Goal: Transaction & Acquisition: Book appointment/travel/reservation

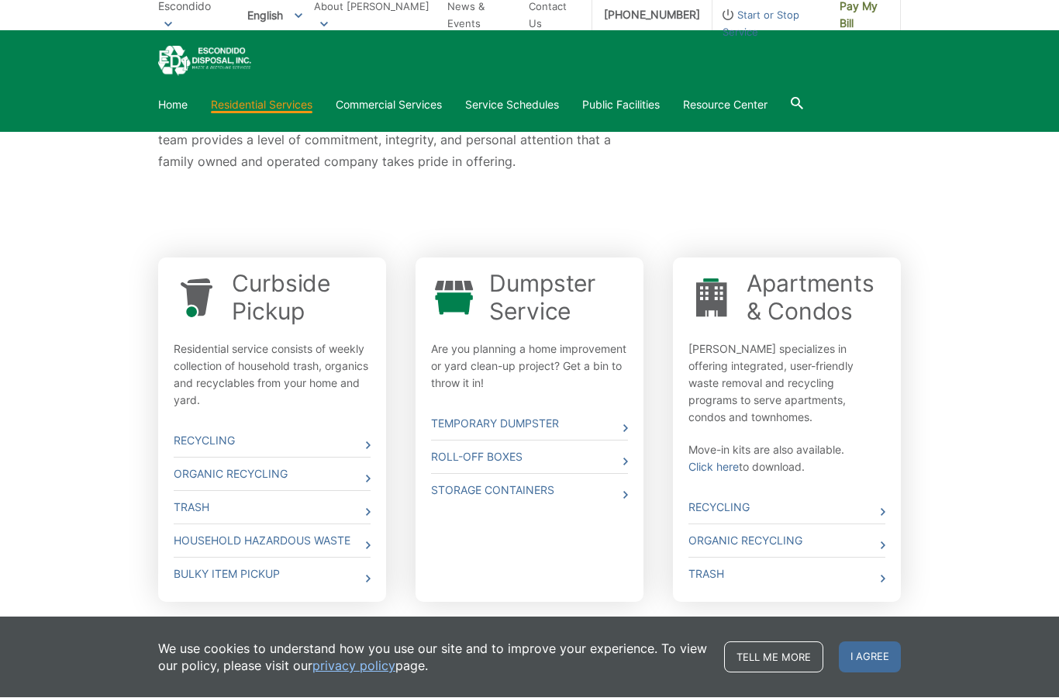
scroll to position [363, 0]
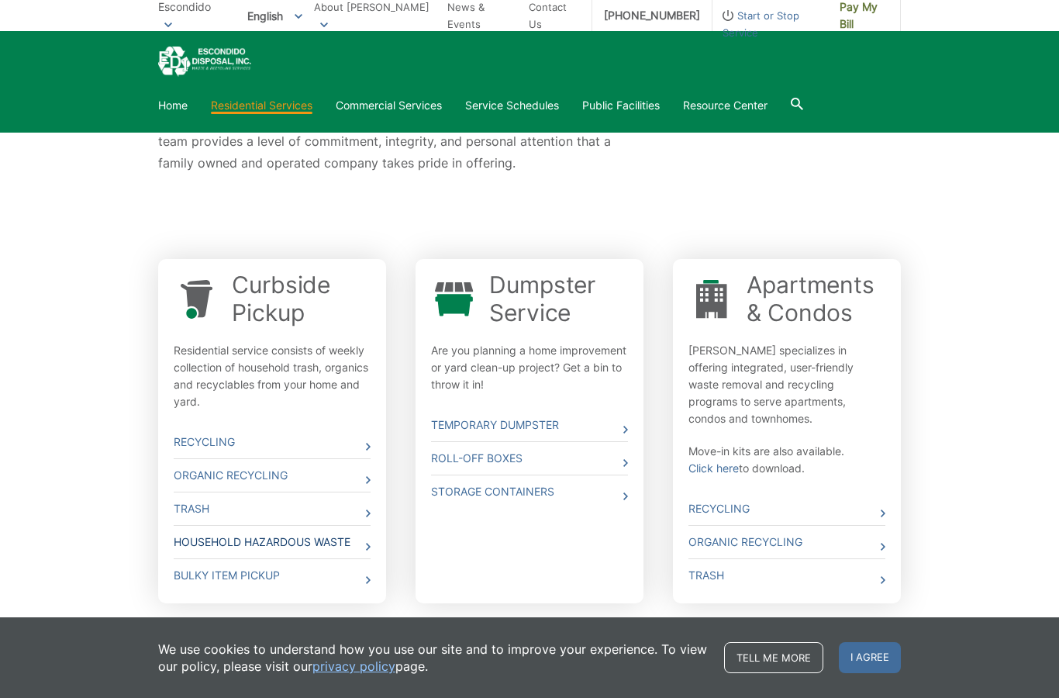
click at [337, 549] on link "Household Hazardous Waste" at bounding box center [272, 542] width 197 height 33
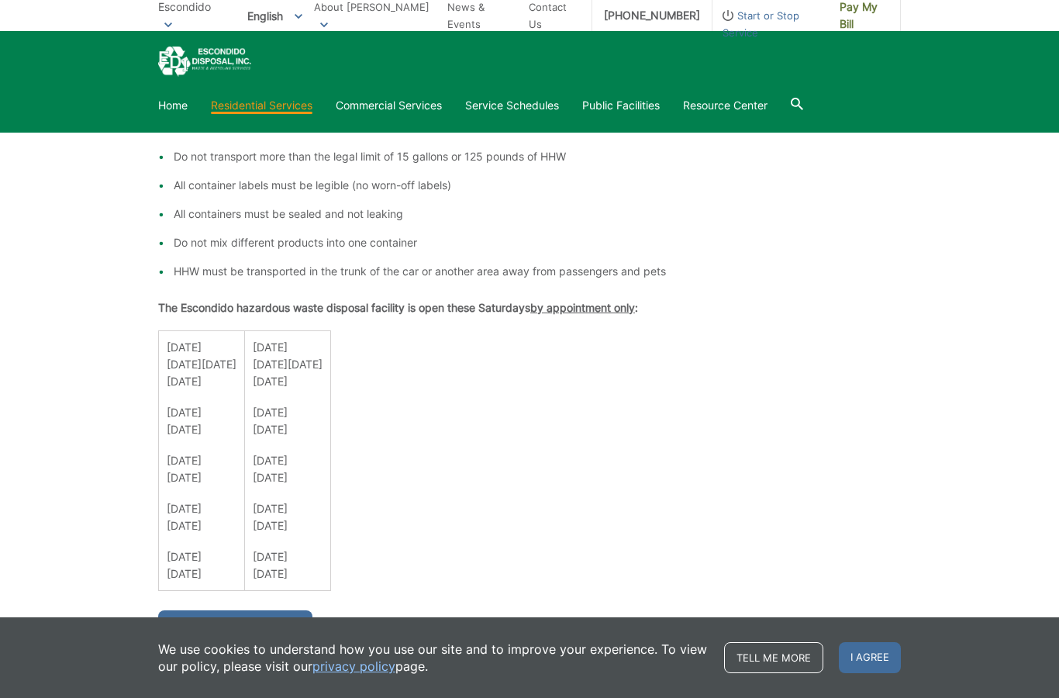
scroll to position [890, 0]
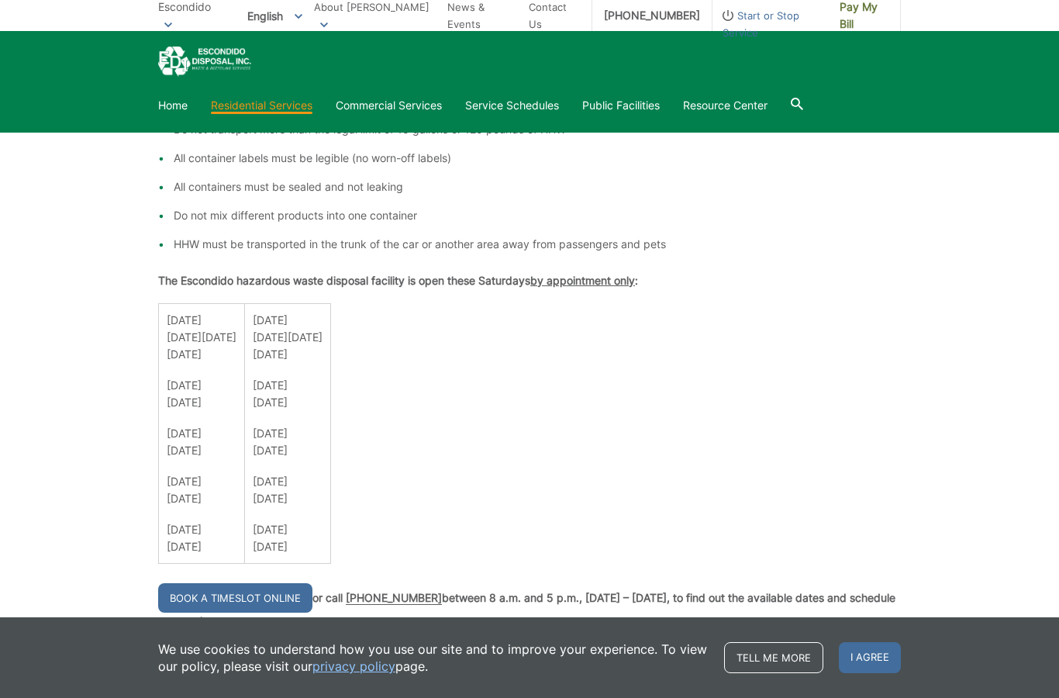
click at [323, 439] on p "[DATE] [DATE]" at bounding box center [288, 442] width 70 height 34
click at [247, 601] on link "Book a Timeslot Online" at bounding box center [235, 597] width 154 height 29
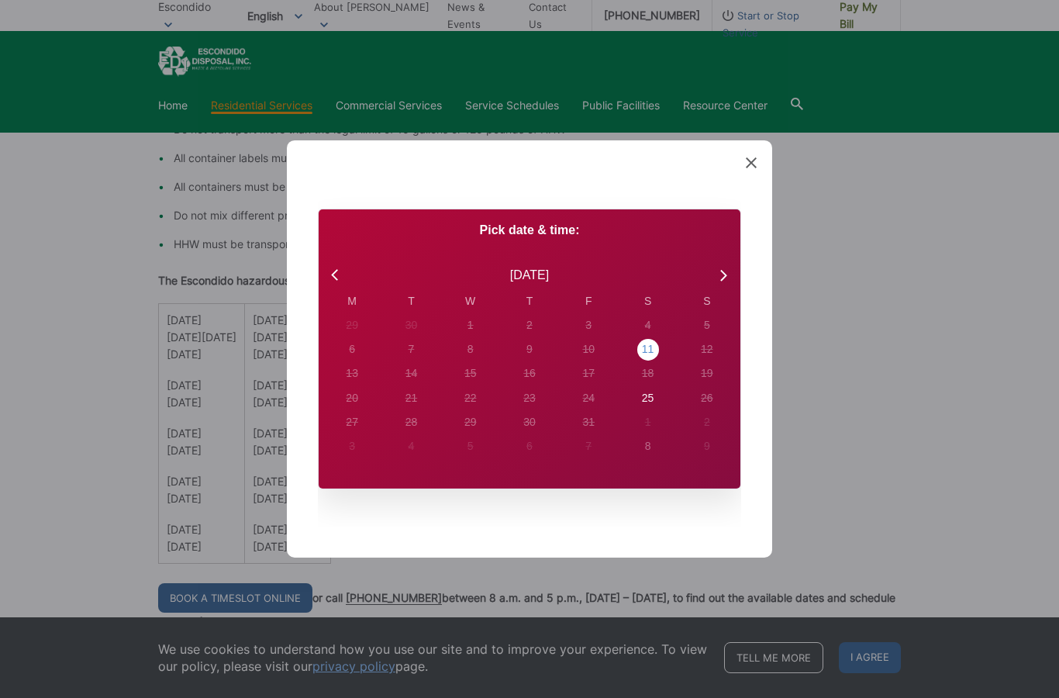
click at [652, 358] on div "11" at bounding box center [648, 349] width 12 height 16
radio input "true"
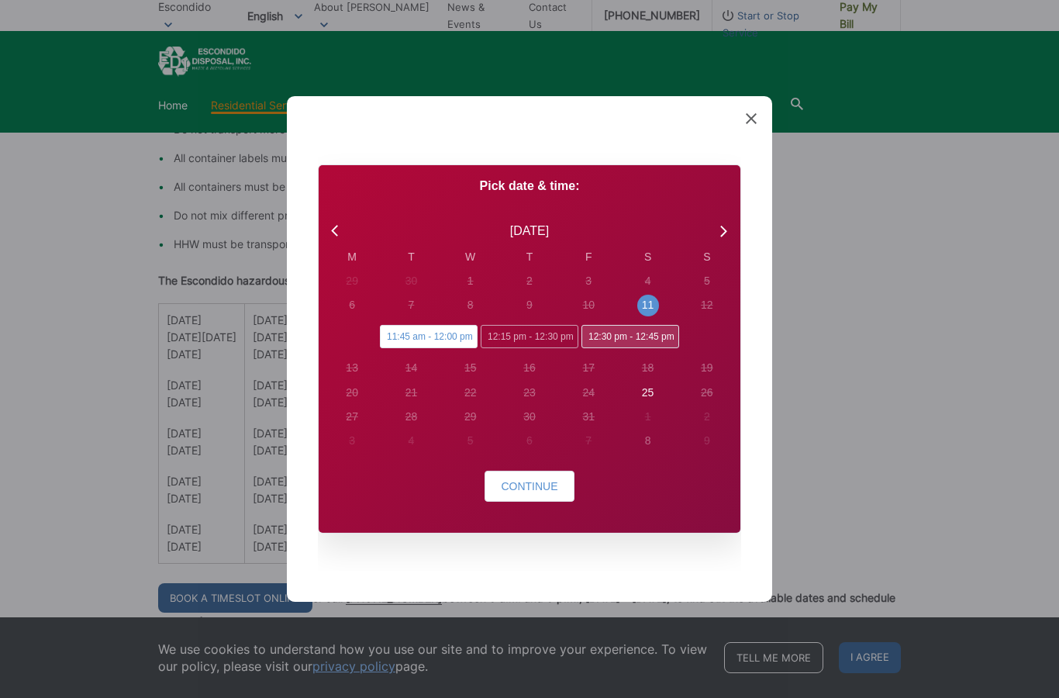
click at [636, 348] on span "12:30 pm - 12:45 pm" at bounding box center [631, 336] width 98 height 23
click at [592, 335] on input "12:30 pm - 12:45 pm" at bounding box center [587, 330] width 10 height 10
radio input "true"
radio input "false"
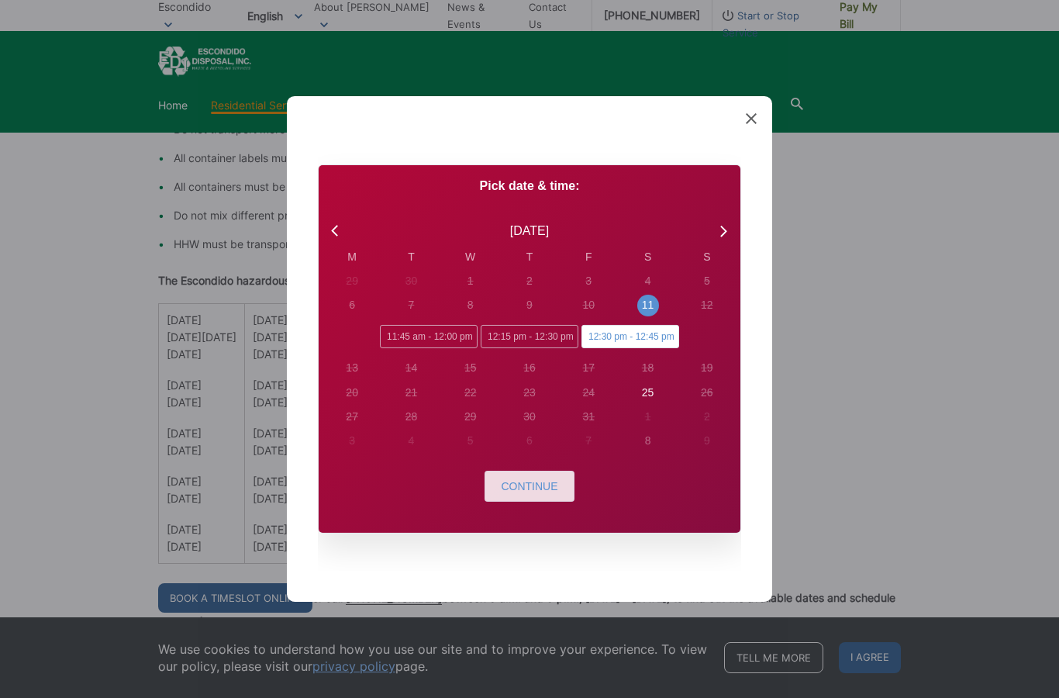
click at [533, 493] on span "Continue" at bounding box center [529, 486] width 57 height 12
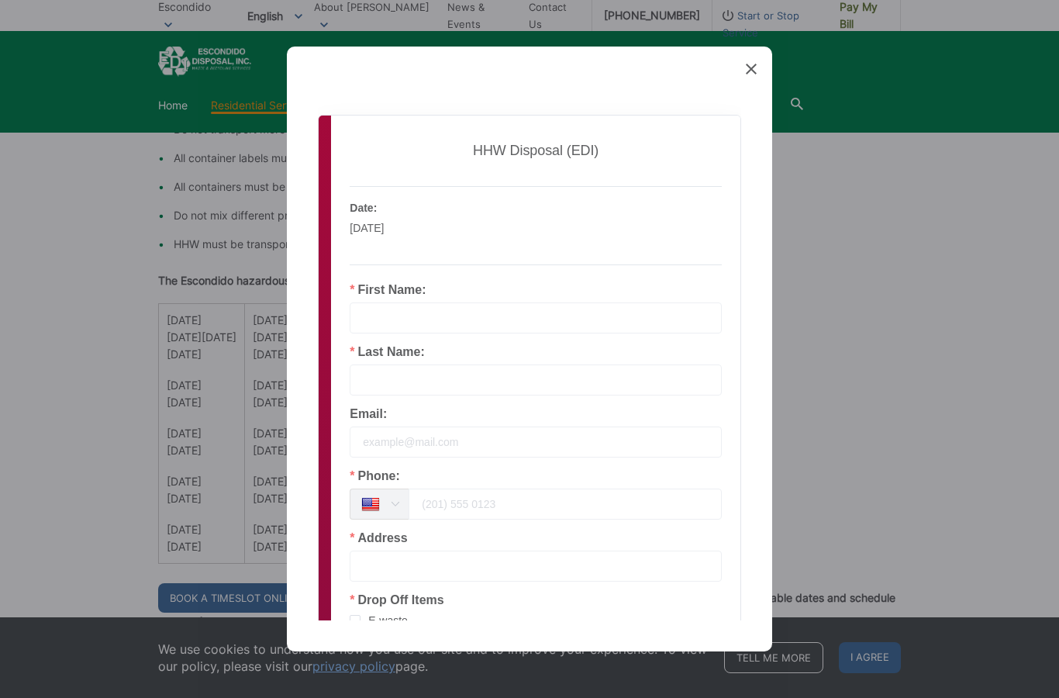
click at [394, 445] on input "email" at bounding box center [536, 442] width 372 height 31
type input "[PERSON_NAME]"
type input "A Martinet"
type input "[EMAIL_ADDRESS][PERSON_NAME][DOMAIN_NAME]"
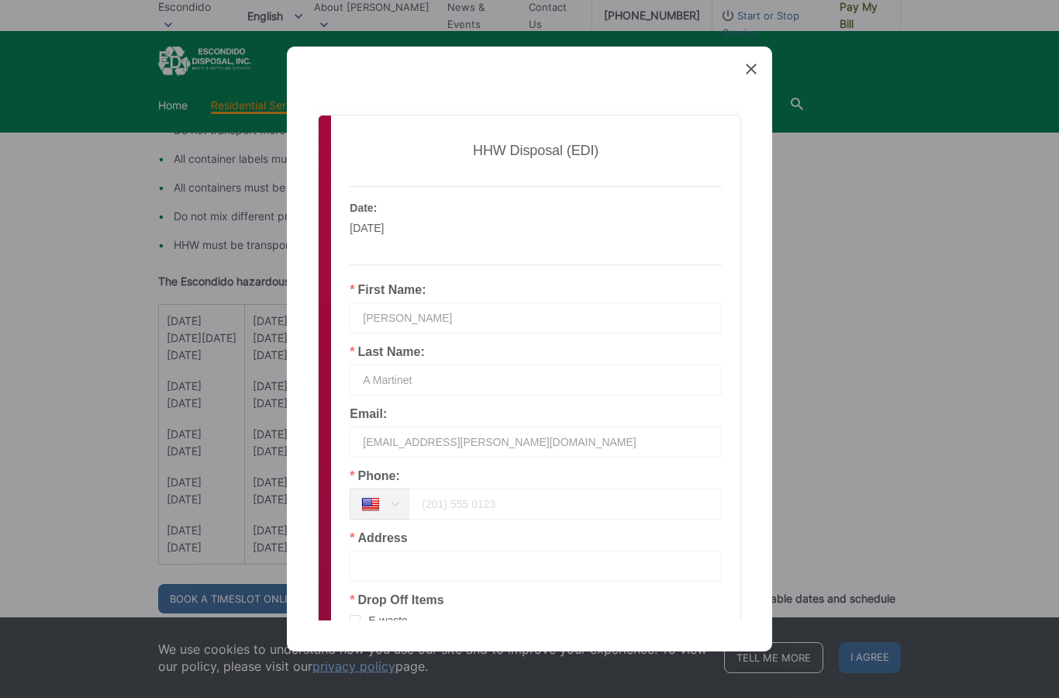
type input "7605195674"
type input "1741 Cheshire Way"
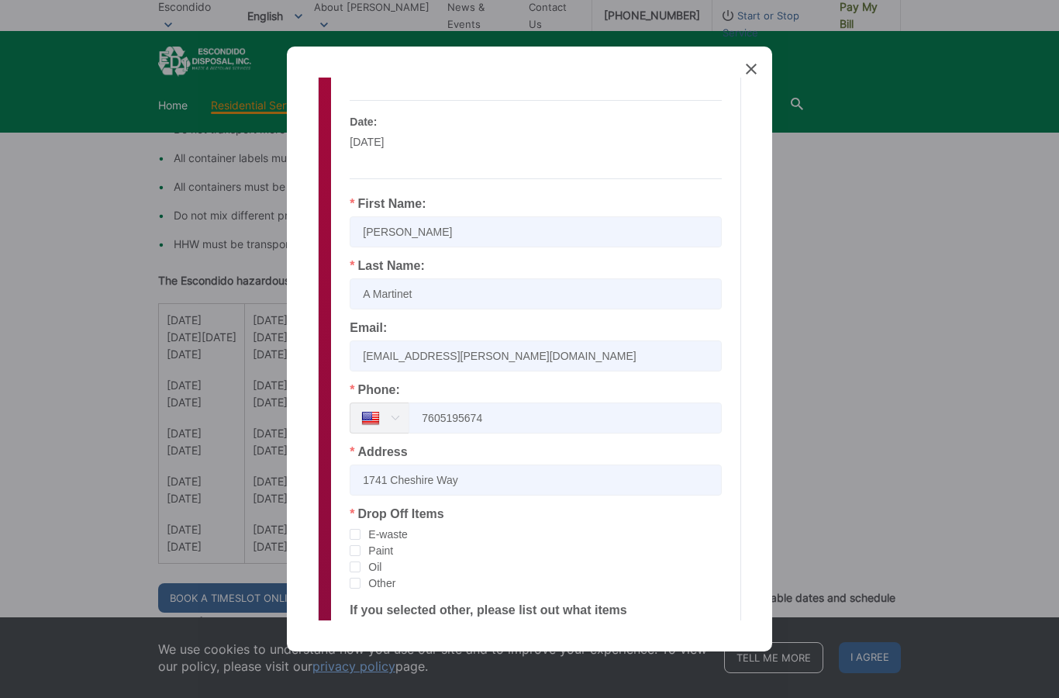
scroll to position [88, 0]
click at [354, 535] on span "checkbox-group" at bounding box center [355, 532] width 11 height 11
click at [361, 527] on input "E-waste" at bounding box center [361, 527] width 0 height 0
click at [358, 552] on span "checkbox-group" at bounding box center [355, 549] width 11 height 11
click at [361, 544] on input "Paint" at bounding box center [361, 544] width 0 height 0
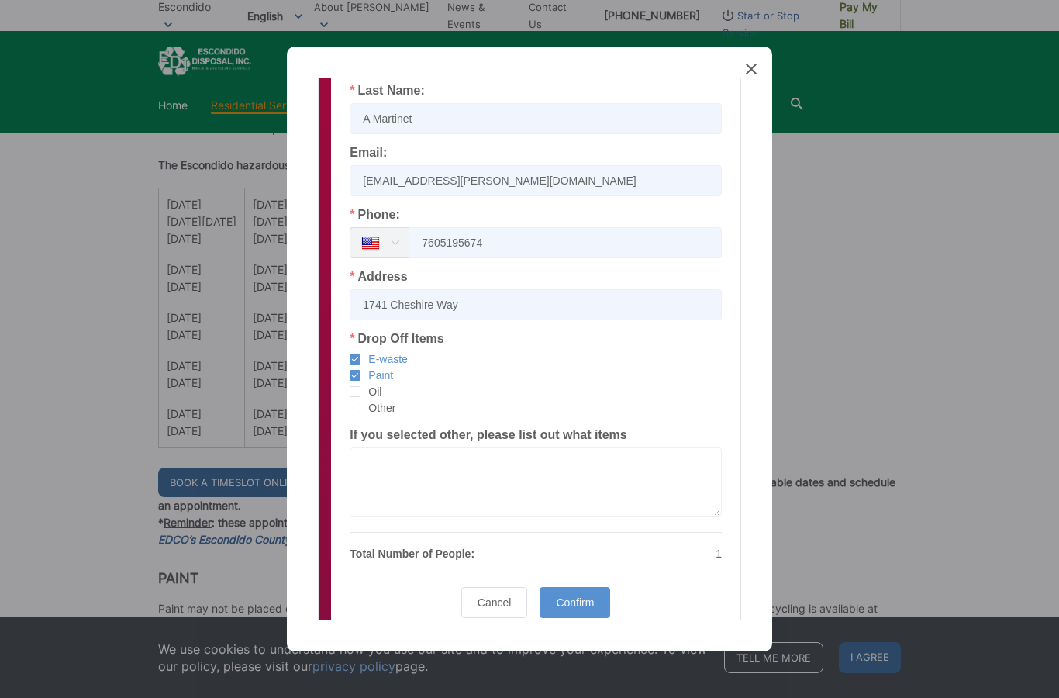
scroll to position [260, 0]
click at [583, 598] on span "Confirm" at bounding box center [575, 604] width 38 height 12
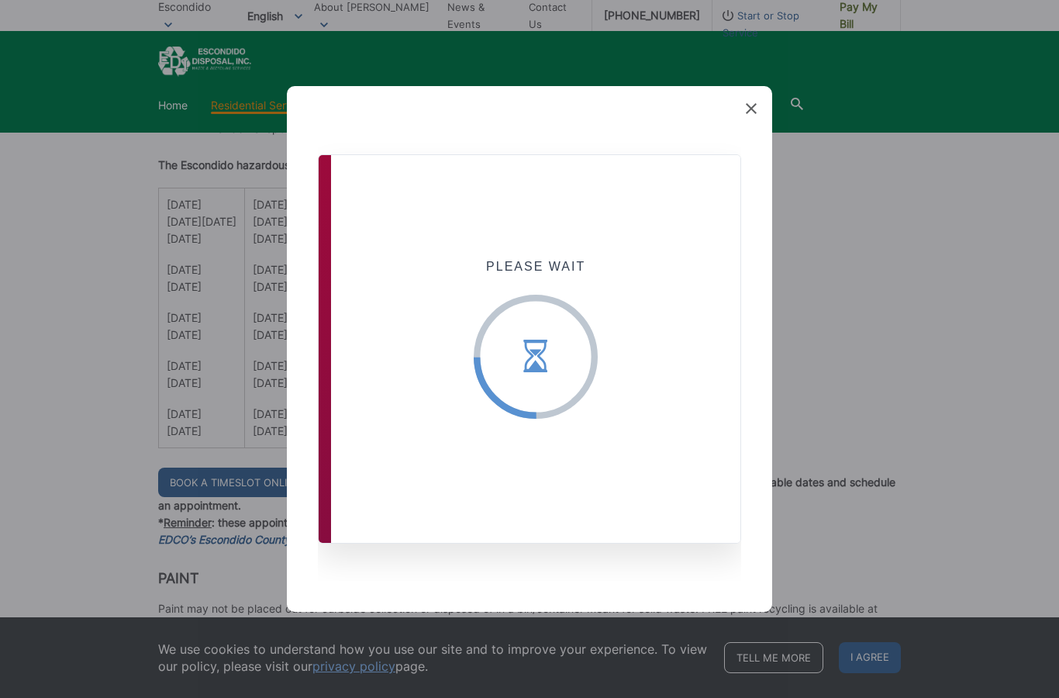
scroll to position [0, 0]
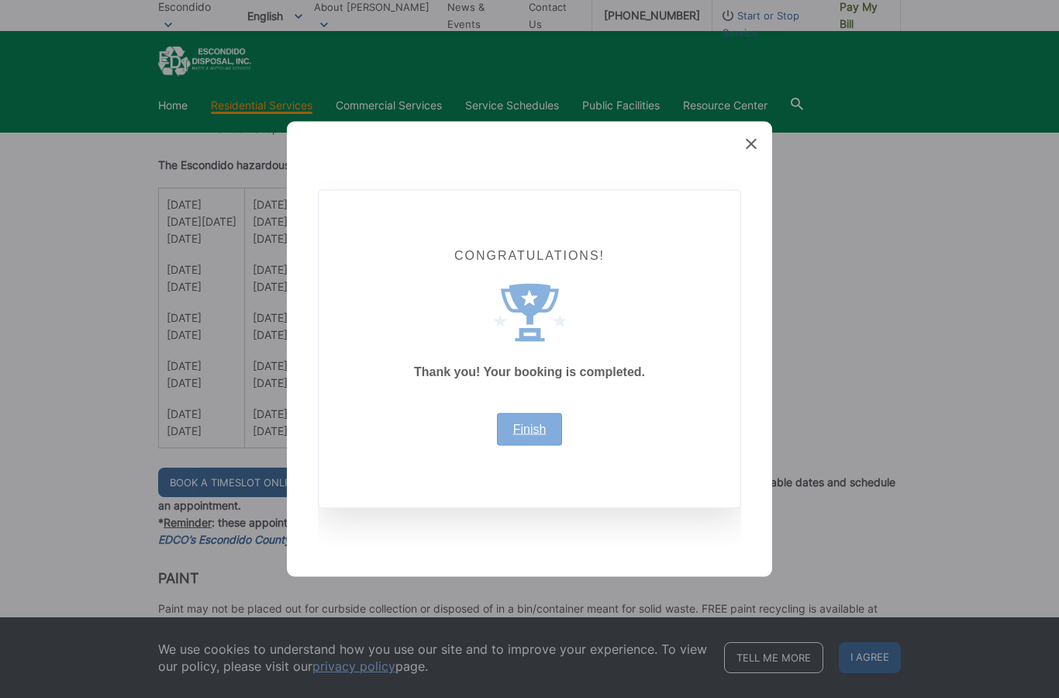
click at [526, 436] on link "Finish" at bounding box center [529, 429] width 33 height 12
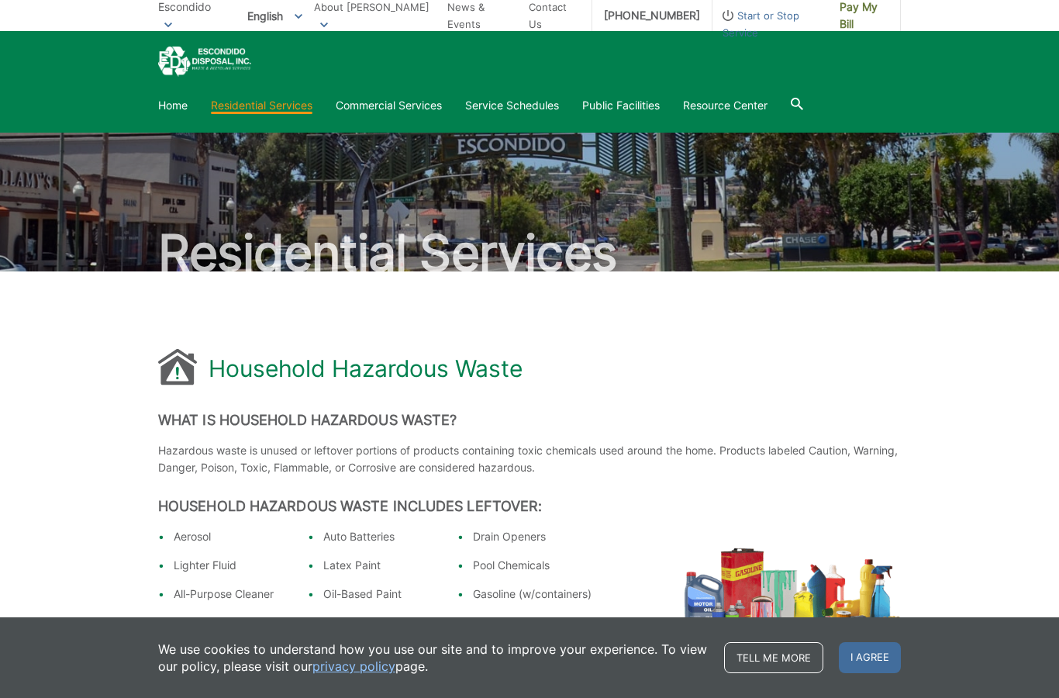
scroll to position [1006, 0]
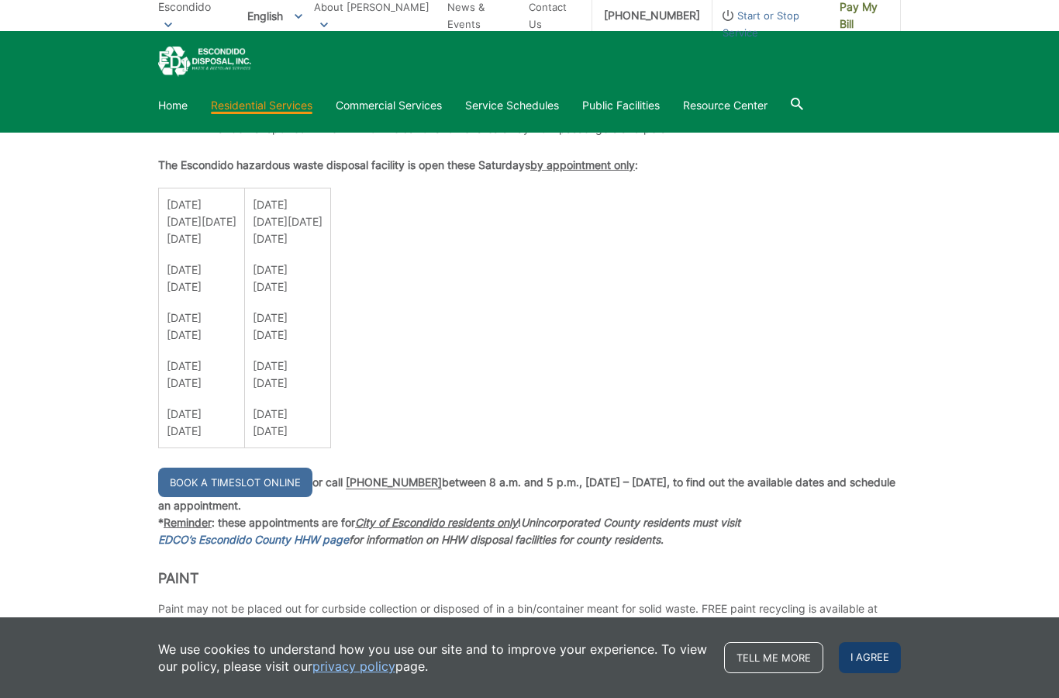
click at [874, 653] on span "I agree" at bounding box center [870, 657] width 62 height 31
